Goal: Task Accomplishment & Management: Manage account settings

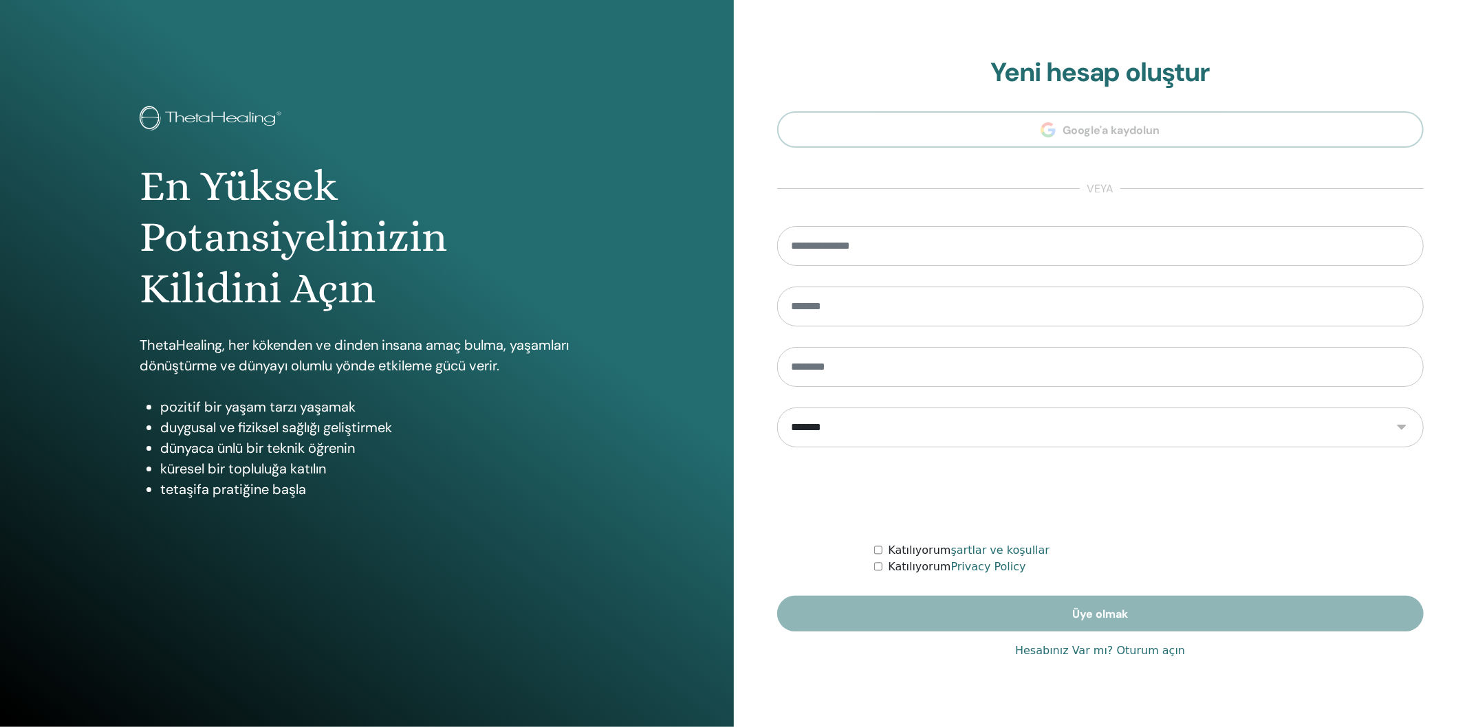
click at [972, 118] on section "**********" at bounding box center [1100, 344] width 647 height 575
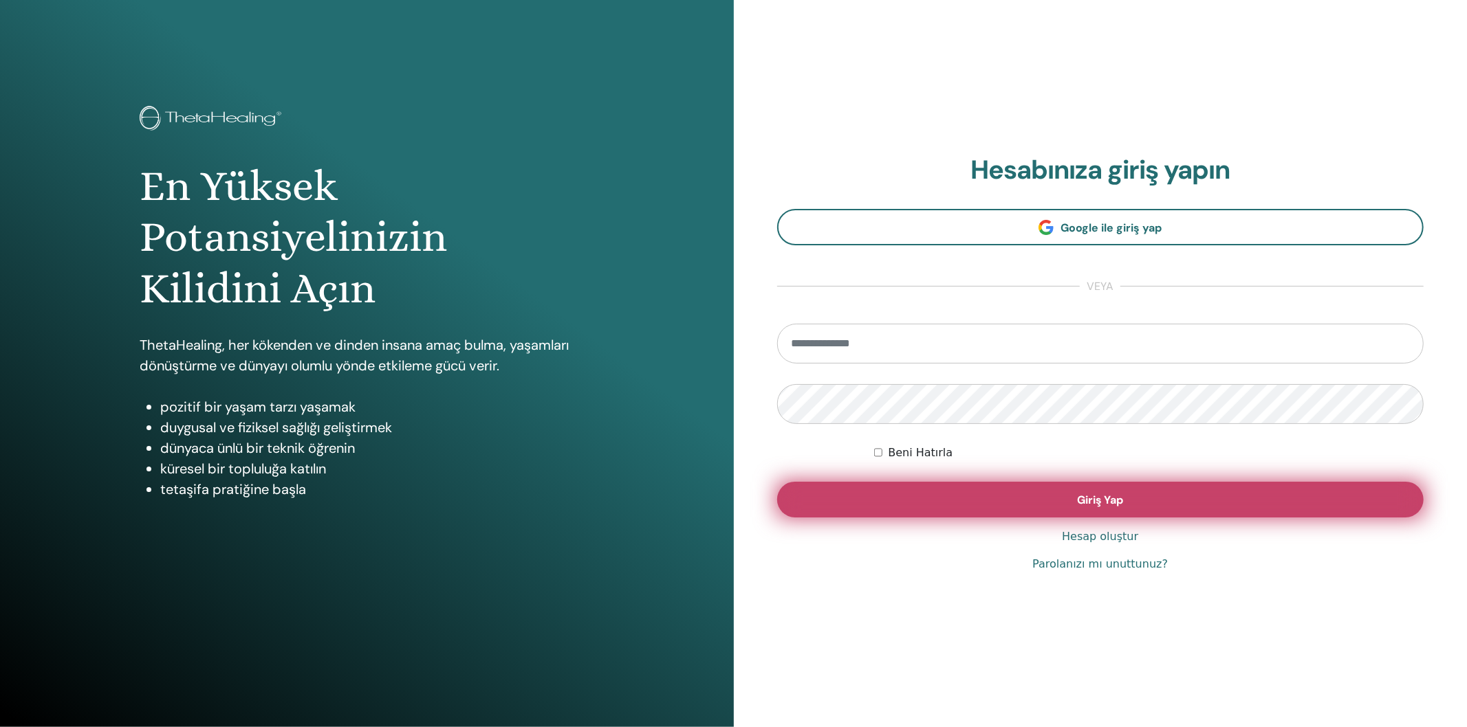
type input "**********"
click at [1178, 502] on button "Giriş Yap" at bounding box center [1100, 500] width 647 height 36
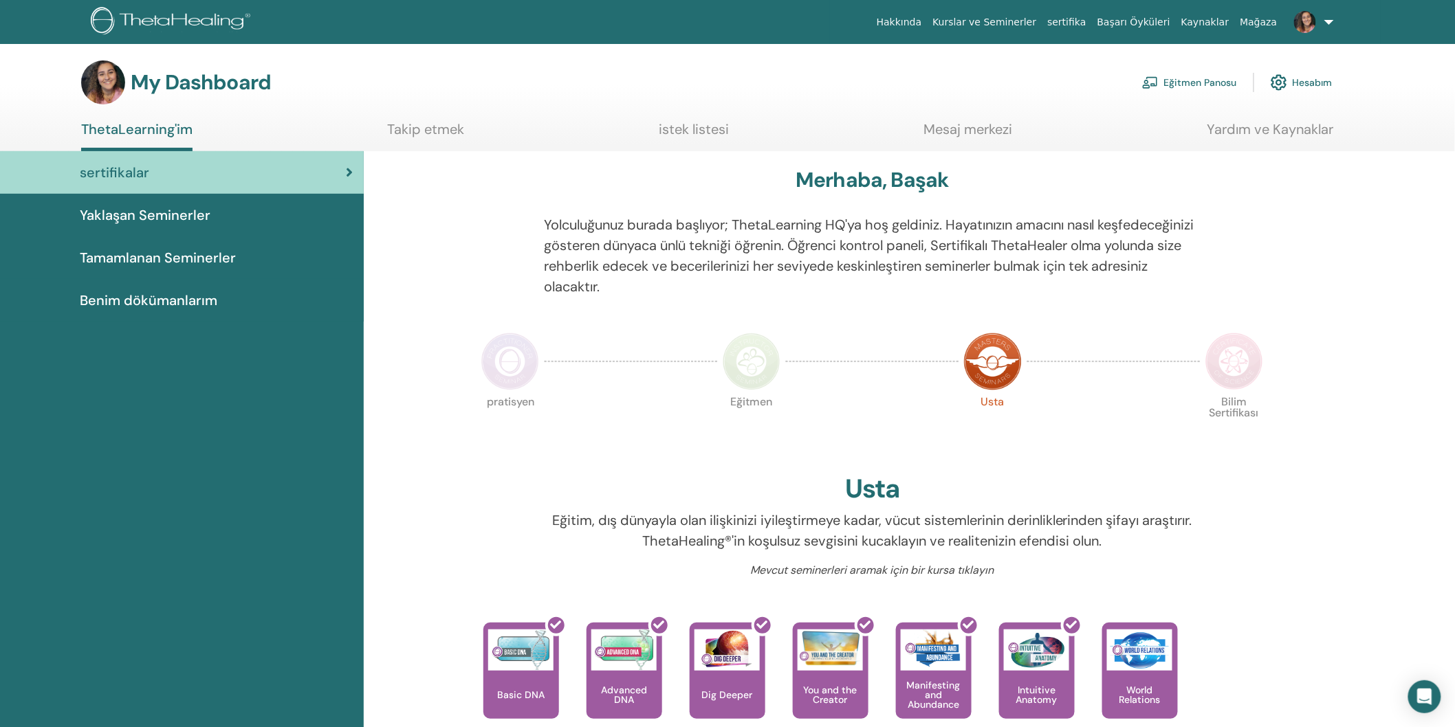
click at [1220, 78] on link "Eğitmen Panosu" at bounding box center [1189, 82] width 95 height 30
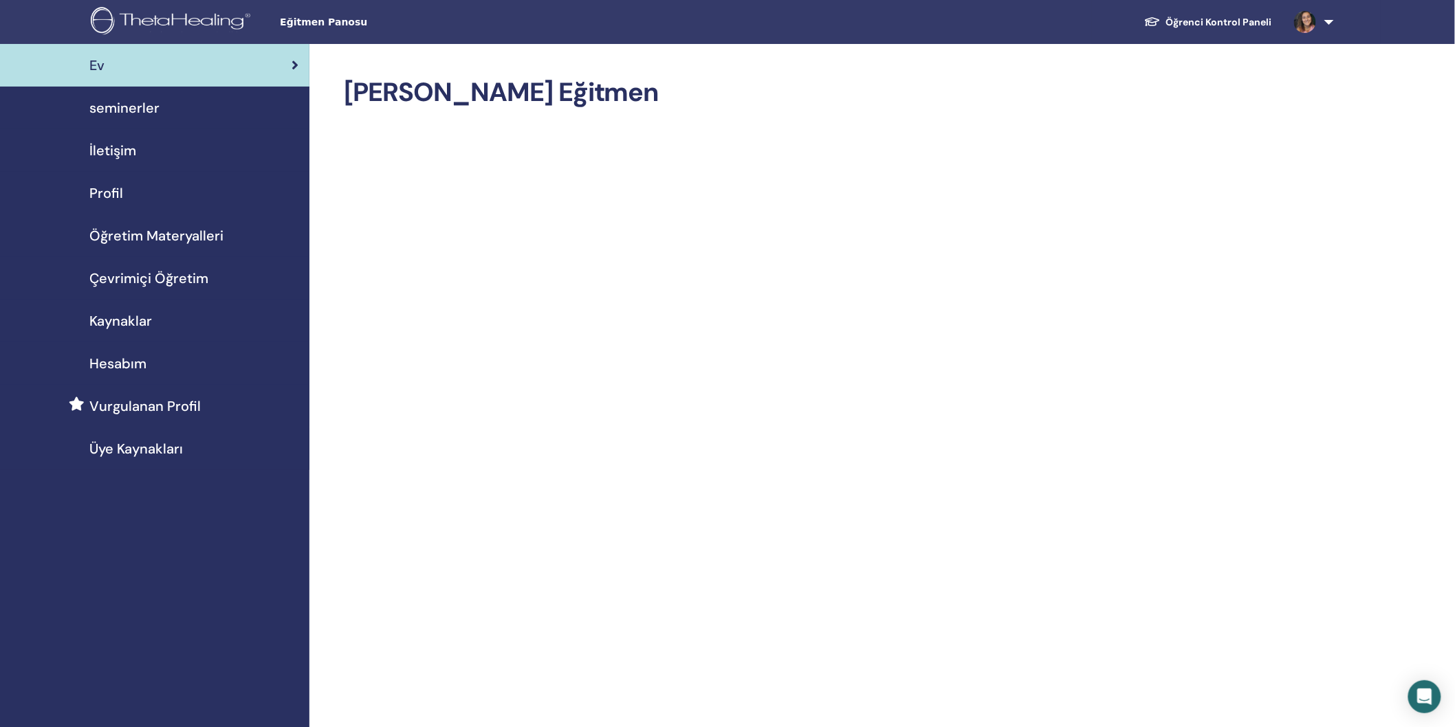
click at [1315, 21] on img at bounding box center [1305, 22] width 22 height 22
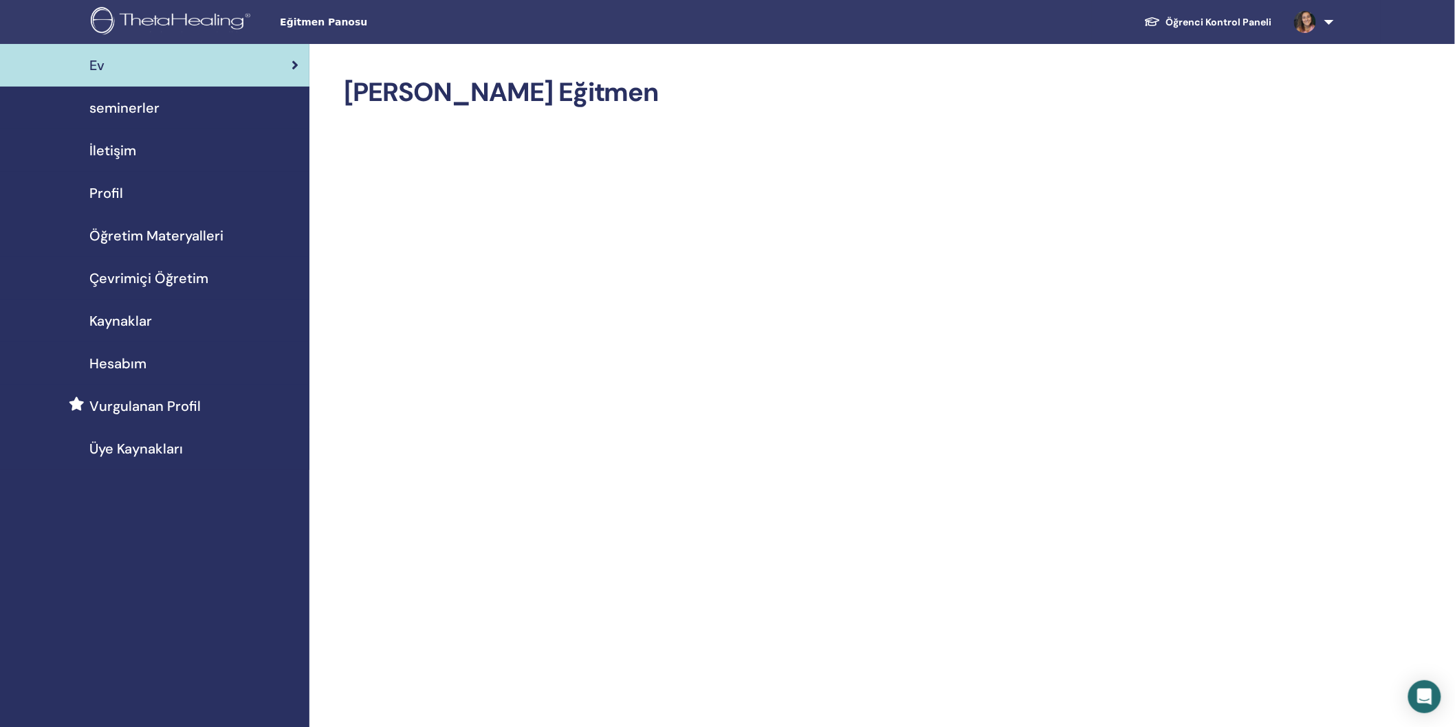
click at [1321, 21] on span at bounding box center [1304, 21] width 33 height 11
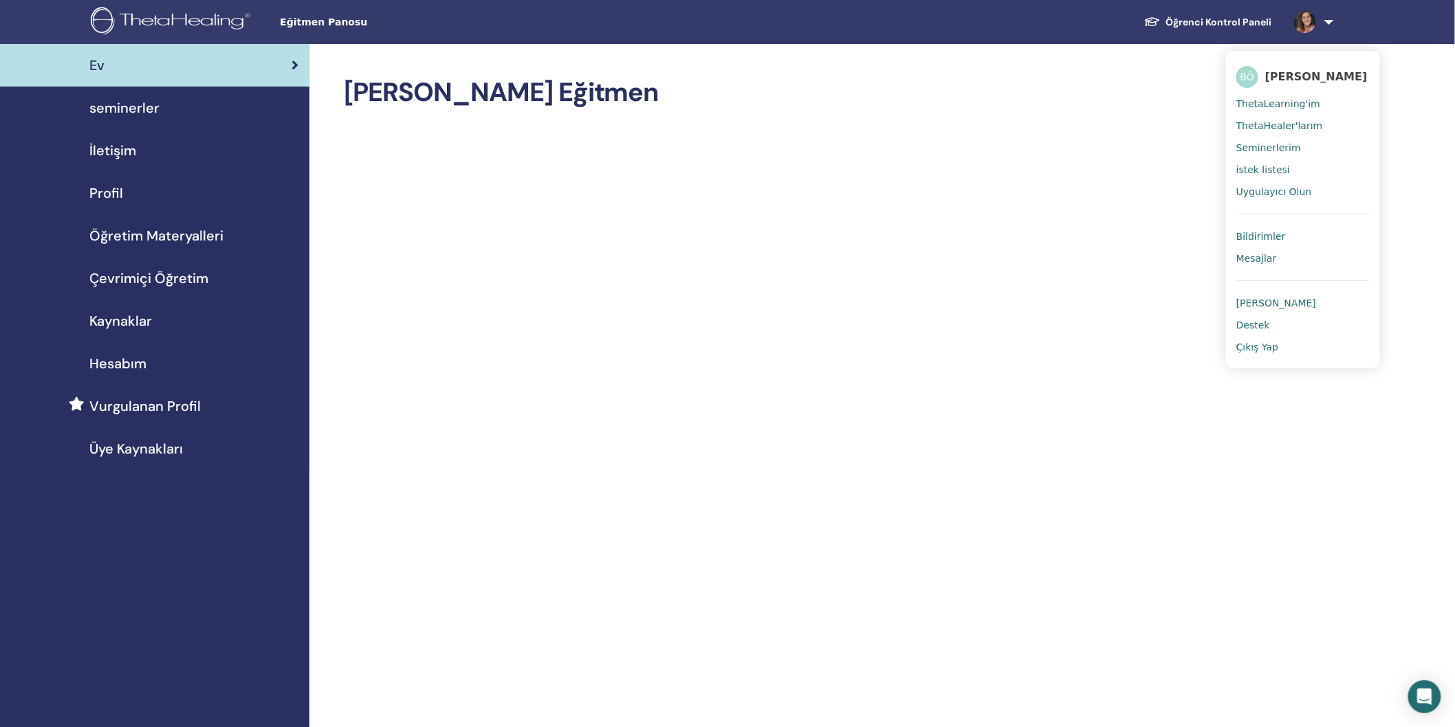
click at [1262, 237] on span "Bildirimler" at bounding box center [1261, 236] width 50 height 12
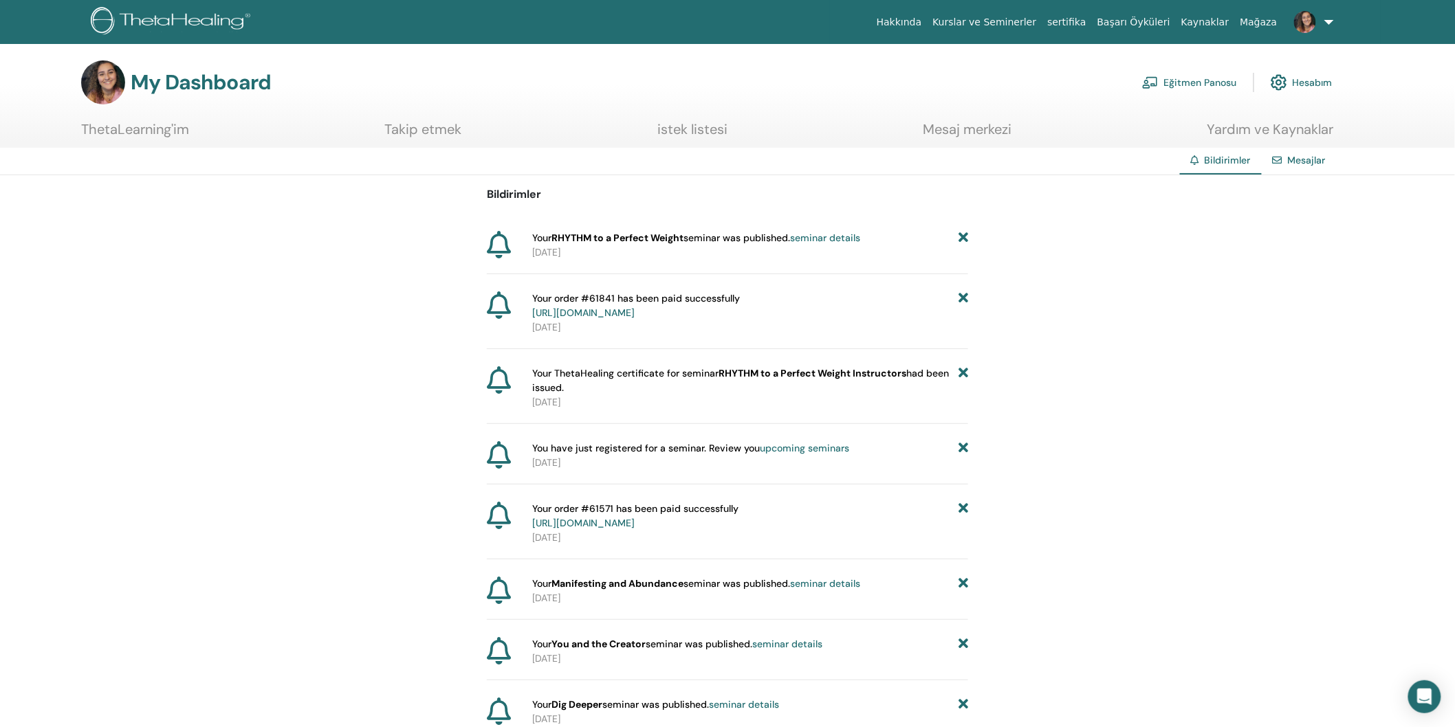
click at [828, 238] on link "seminar details" at bounding box center [825, 238] width 70 height 12
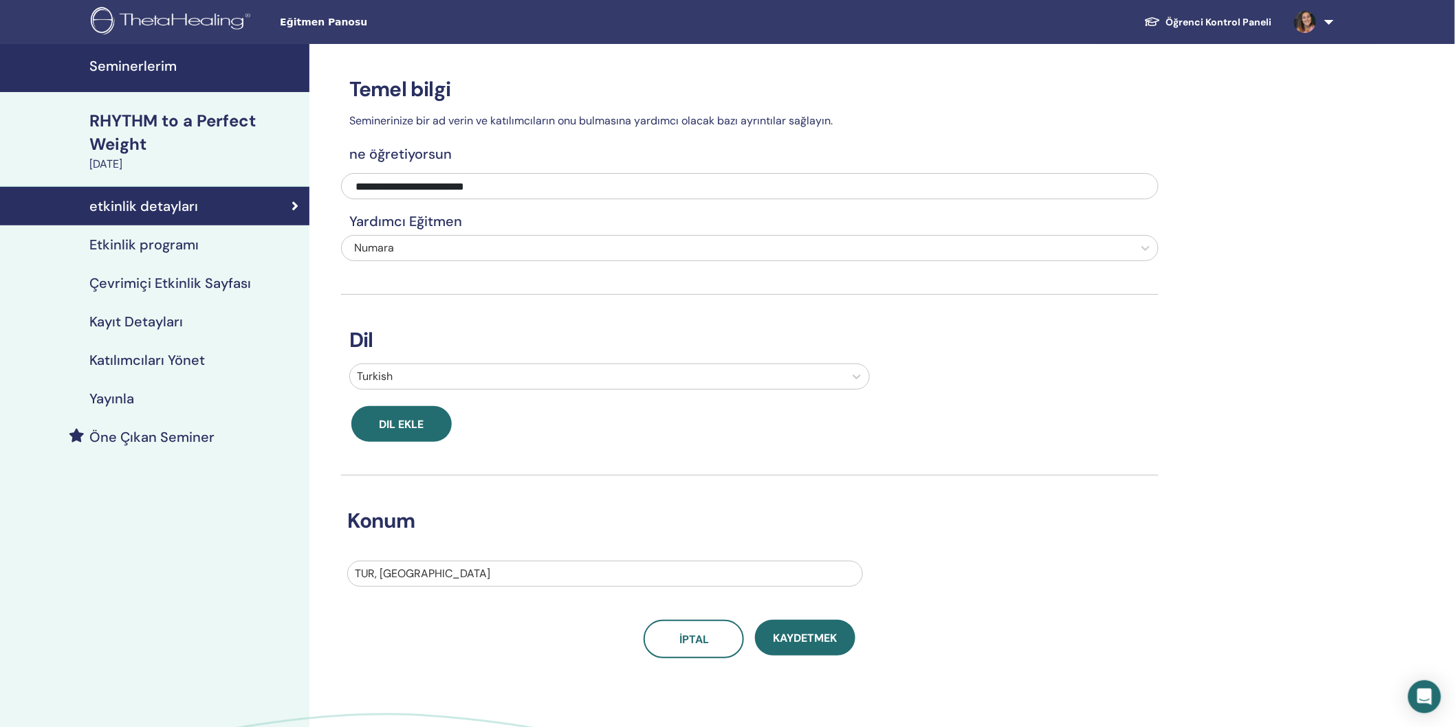
click at [145, 250] on h4 "Etkinlik programı" at bounding box center [143, 245] width 109 height 17
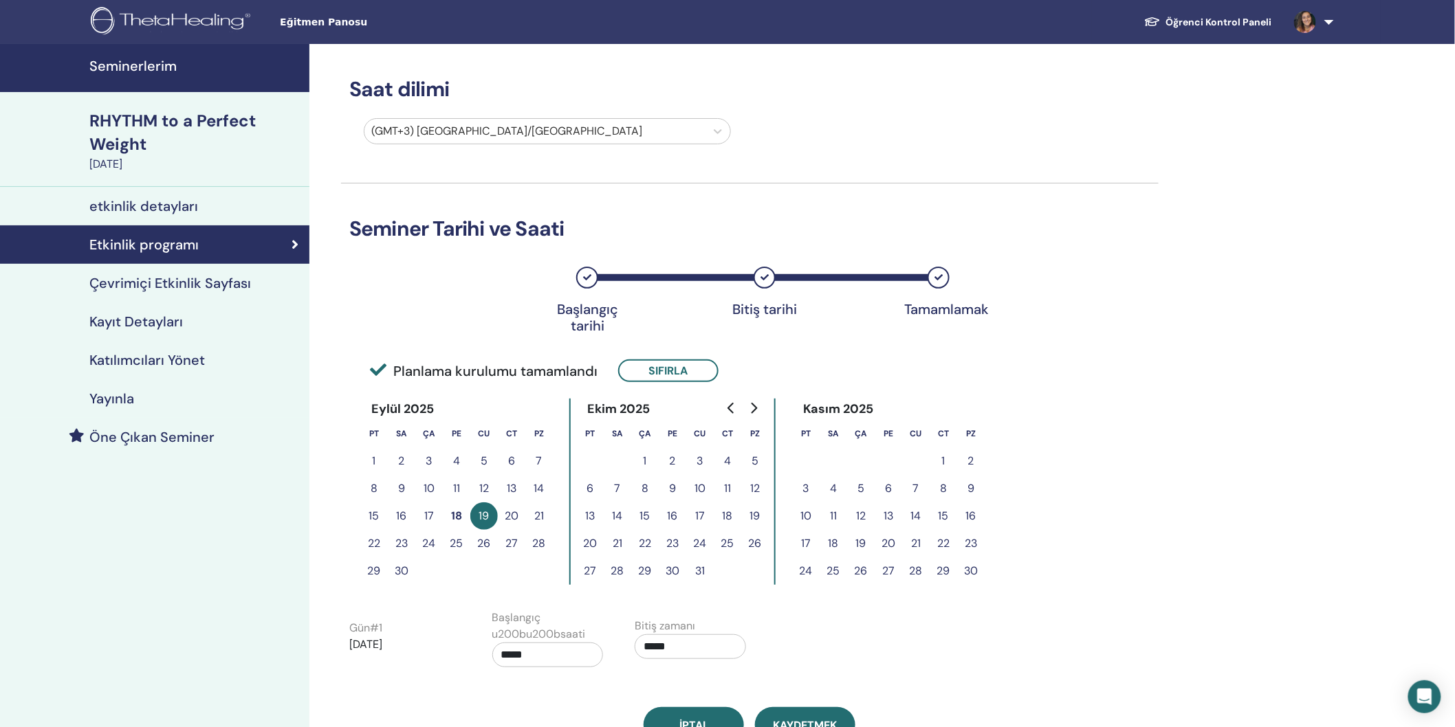
click at [146, 287] on h4 "Çevrimiçi Etkinlik Sayfası" at bounding box center [170, 283] width 162 height 17
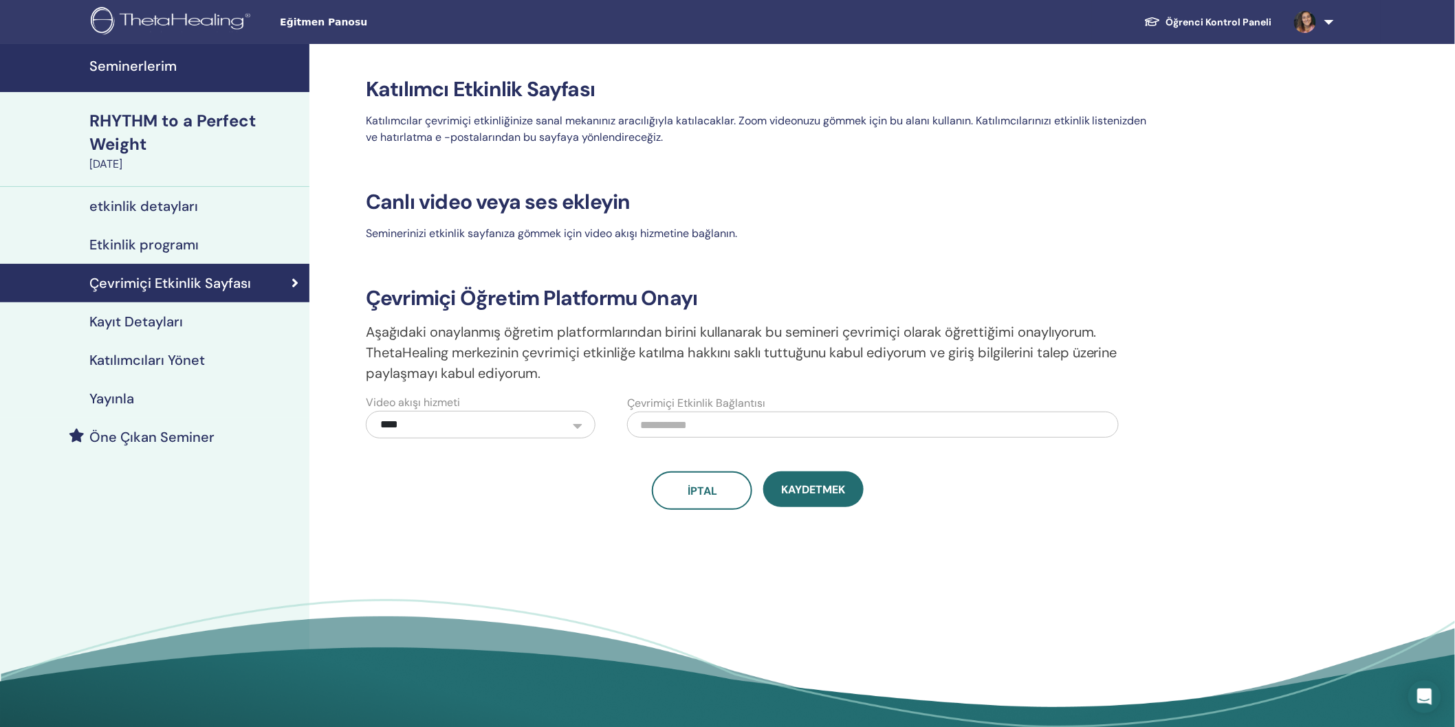
click at [146, 316] on h4 "Kayıt Detayları" at bounding box center [136, 322] width 94 height 17
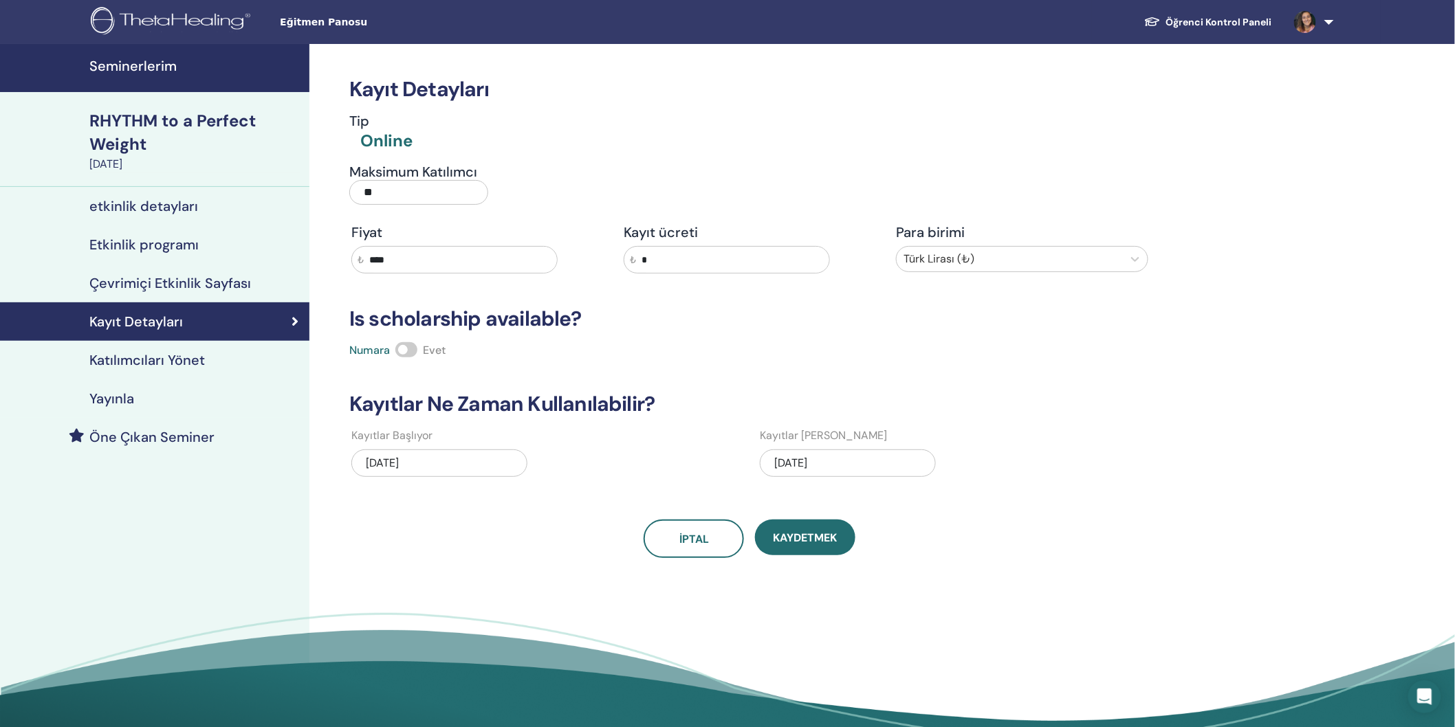
click at [163, 366] on h4 "Katılımcıları Yönet" at bounding box center [147, 360] width 116 height 17
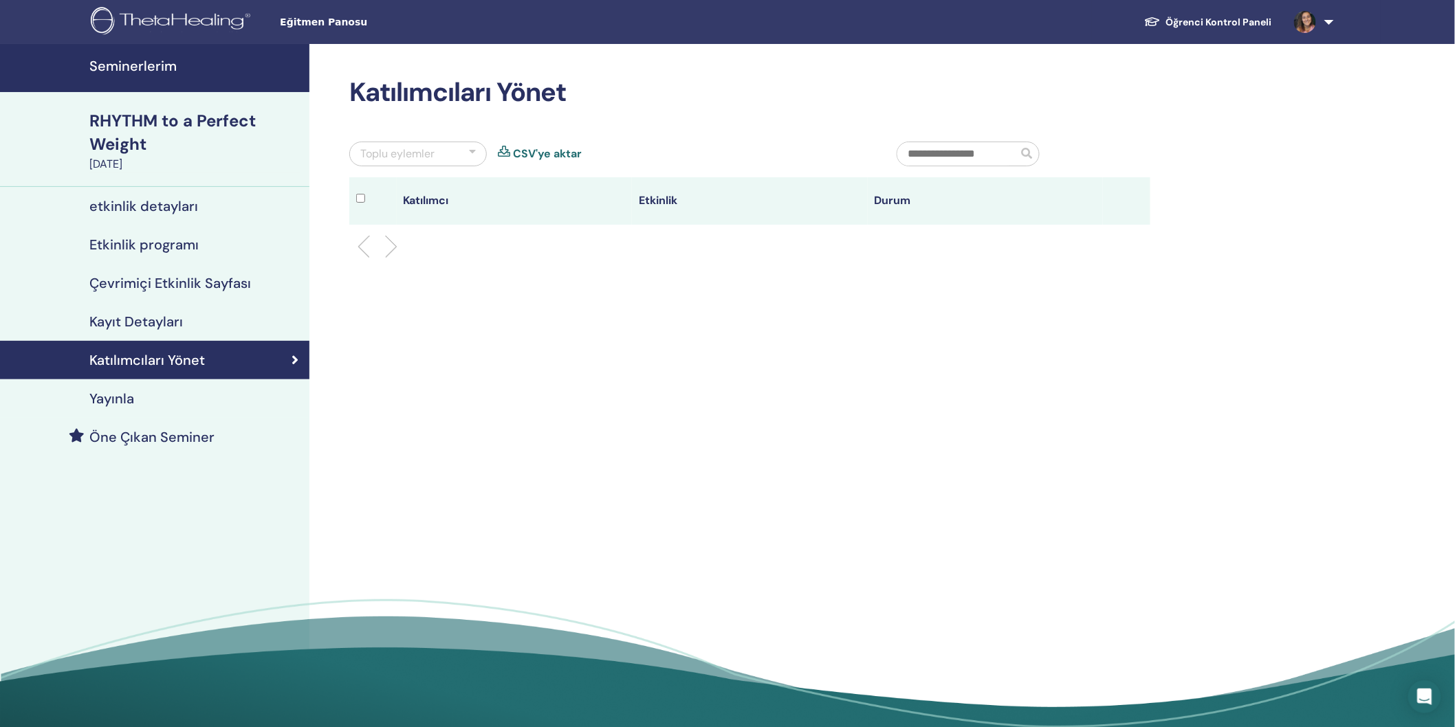
click at [155, 85] on link "Seminerlerim" at bounding box center [154, 68] width 309 height 48
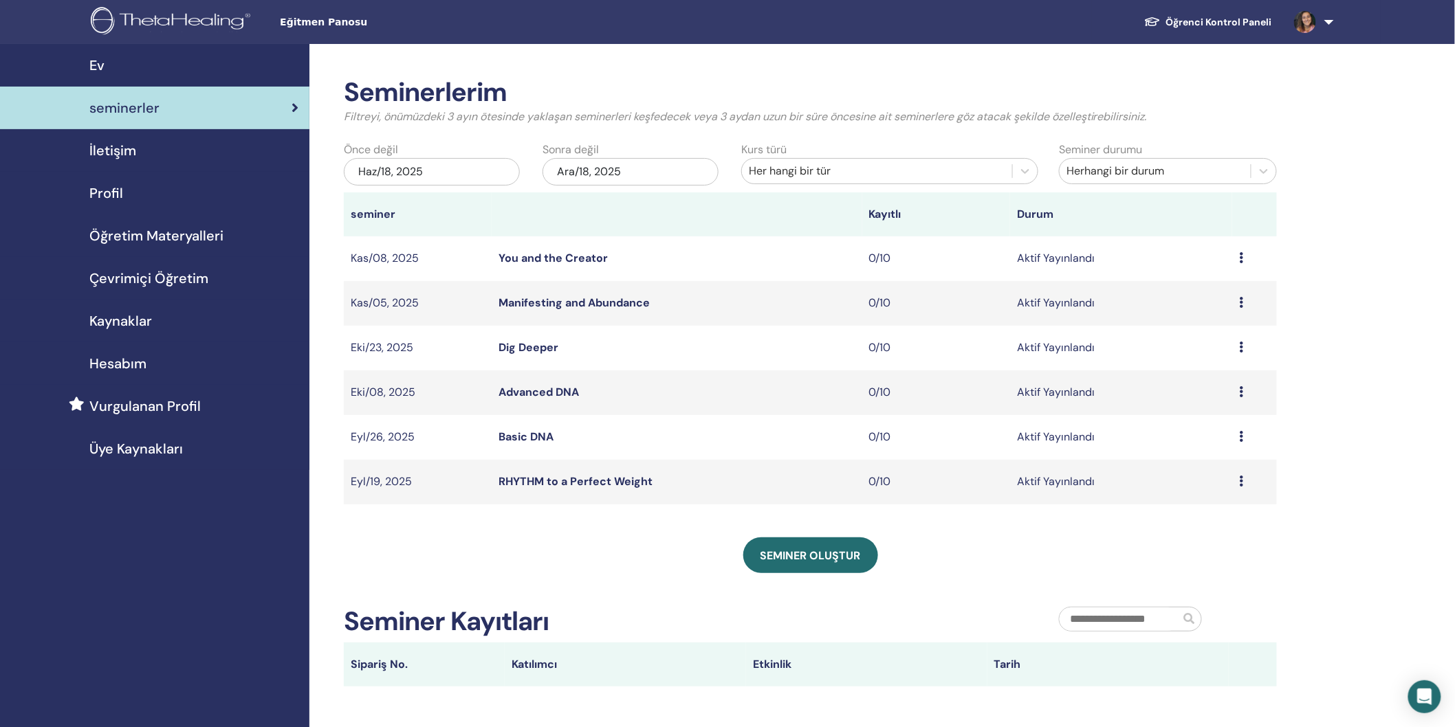
click at [547, 483] on link "RHYTHM to a Perfect Weight" at bounding box center [575, 481] width 154 height 14
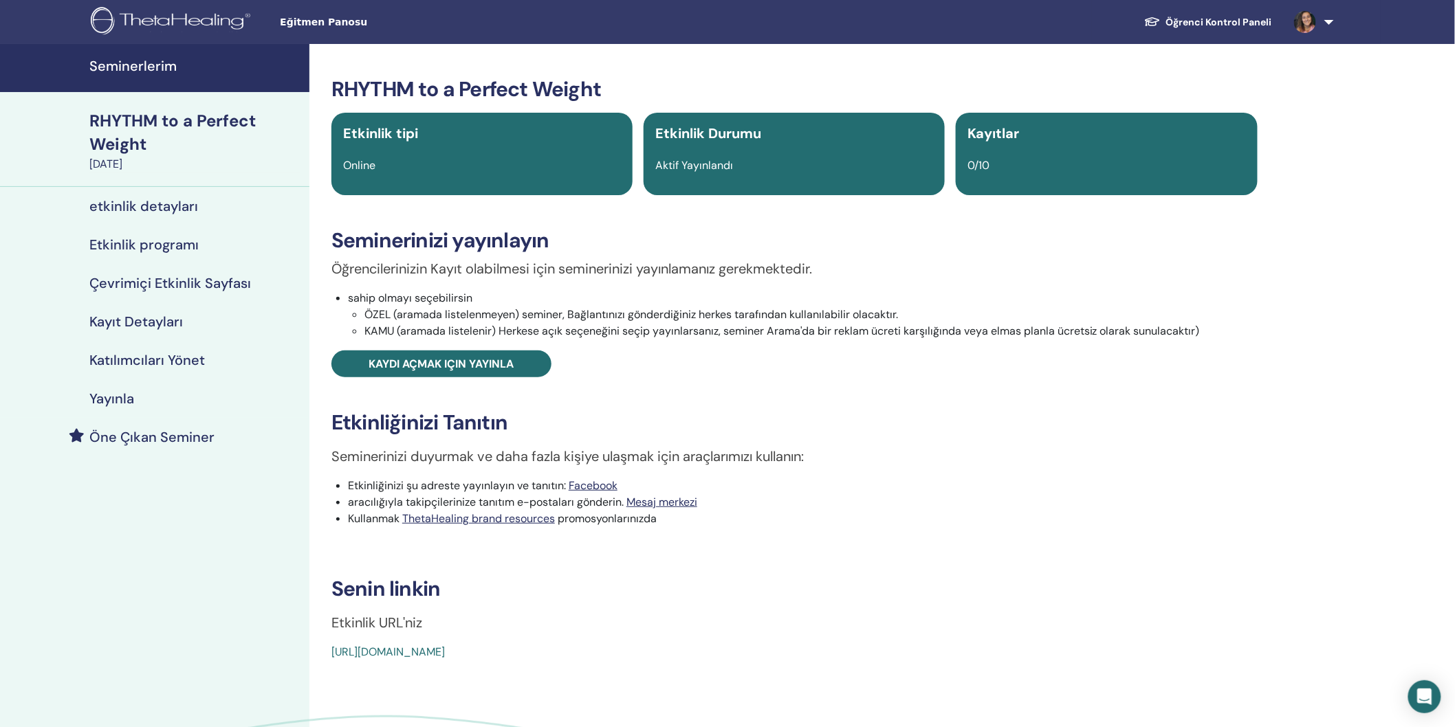
click at [138, 242] on h4 "Etkinlik programı" at bounding box center [143, 245] width 109 height 17
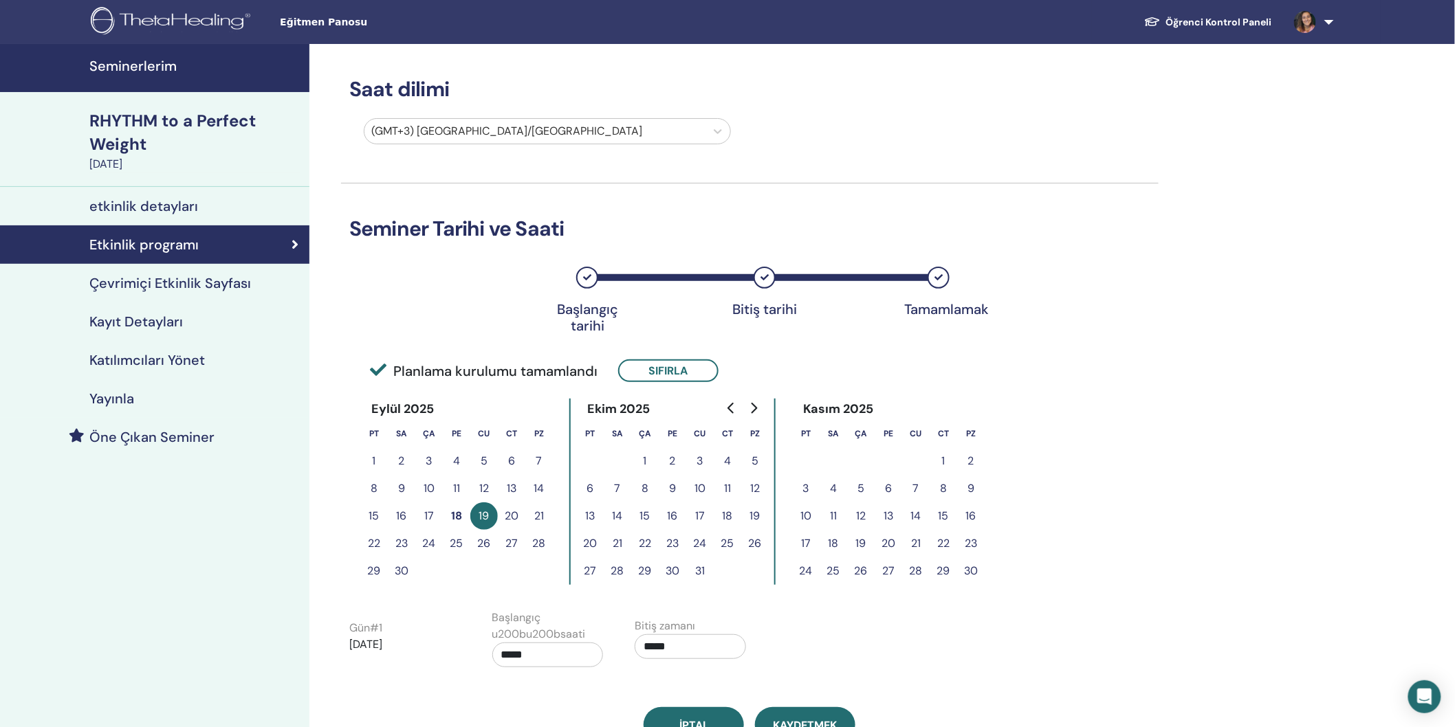
click at [168, 317] on h4 "Kayıt Detayları" at bounding box center [136, 322] width 94 height 17
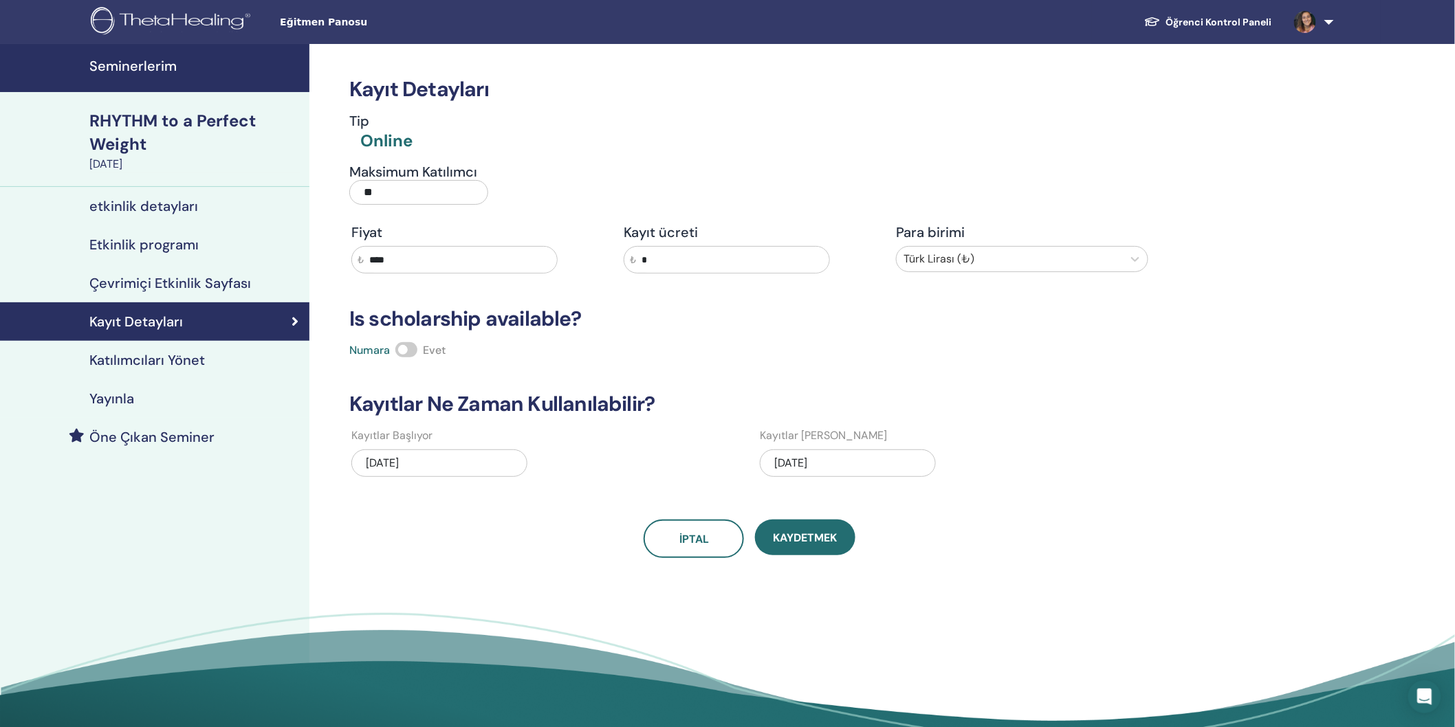
click at [839, 458] on div "09/19/2025" at bounding box center [848, 464] width 176 height 28
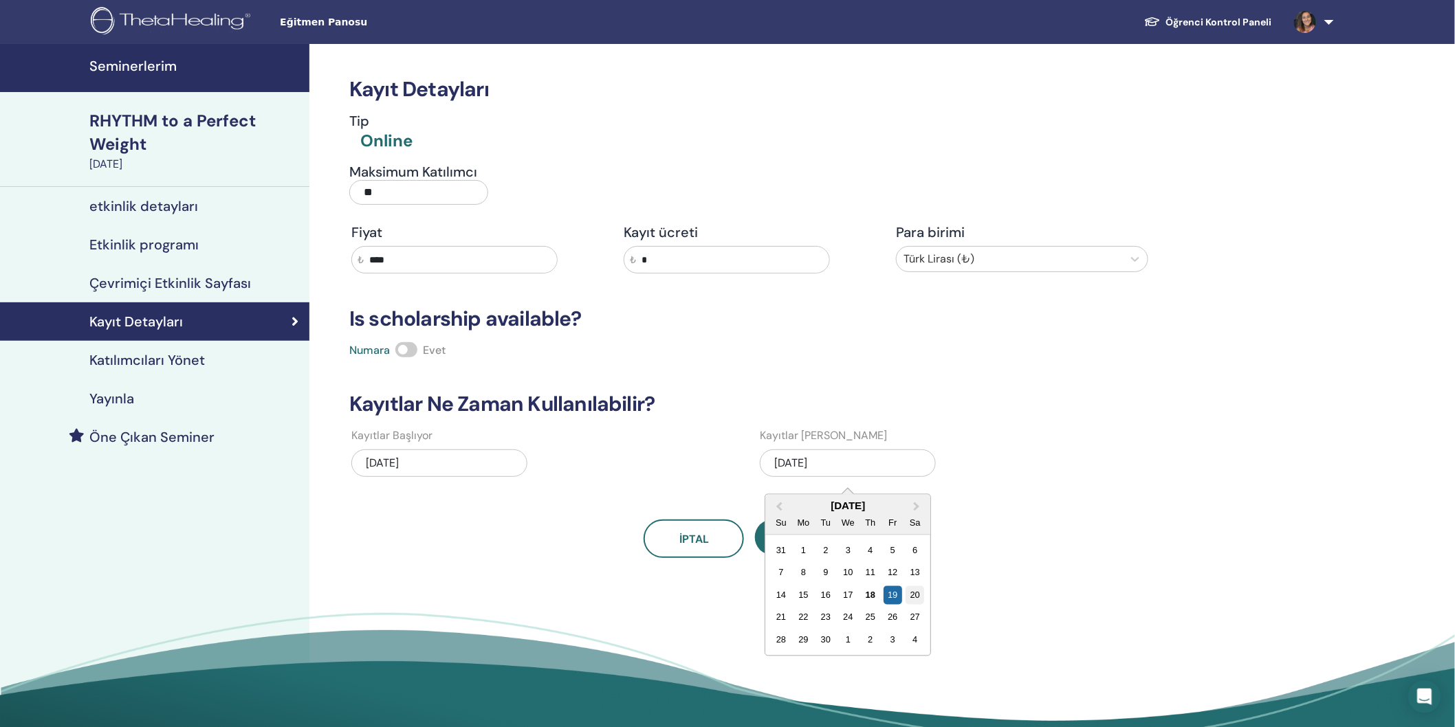
click at [919, 593] on div "20" at bounding box center [915, 595] width 19 height 19
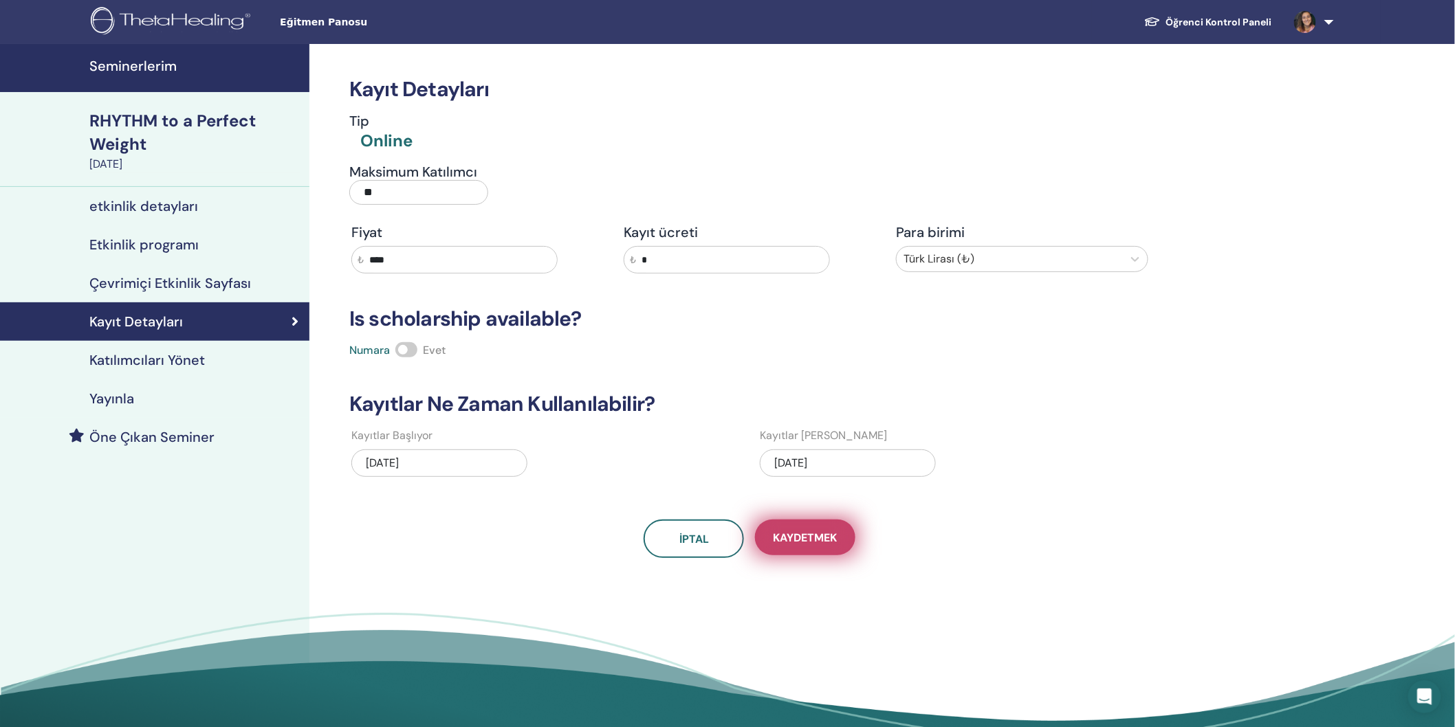
click at [837, 543] on span "Kaydetmek" at bounding box center [806, 538] width 64 height 14
